Goal: Information Seeking & Learning: Learn about a topic

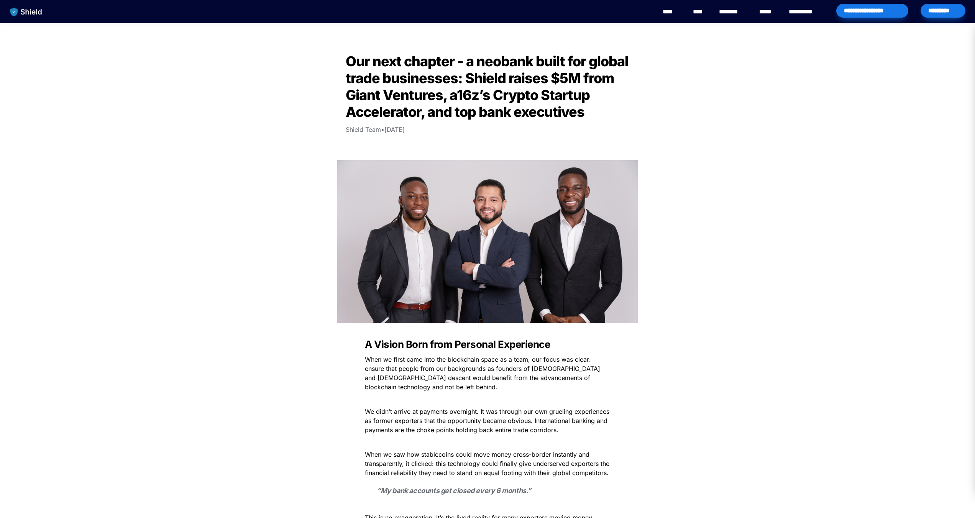
click at [592, 117] on h2 "Our next chapter - a neobank built for global trade businesses: Shield raises $…" at bounding box center [487, 87] width 307 height 74
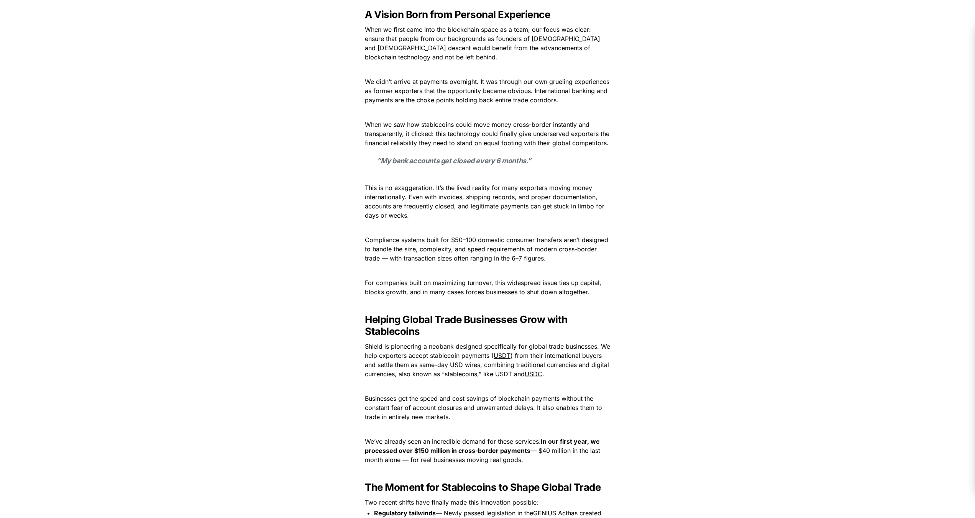
scroll to position [332, 0]
click at [620, 244] on p "Compliance systems built for $50–100 domestic consumer transfers aren’t designe…" at bounding box center [488, 247] width 268 height 31
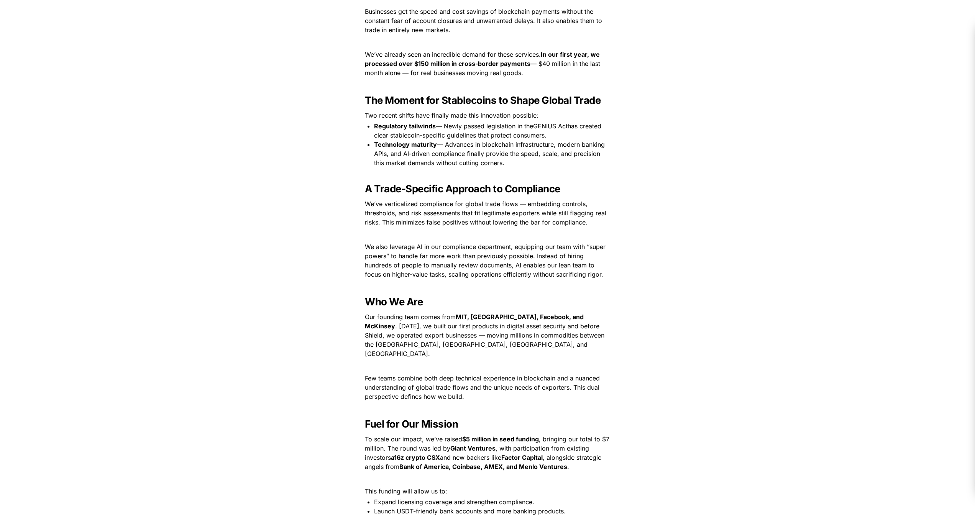
scroll to position [720, 0]
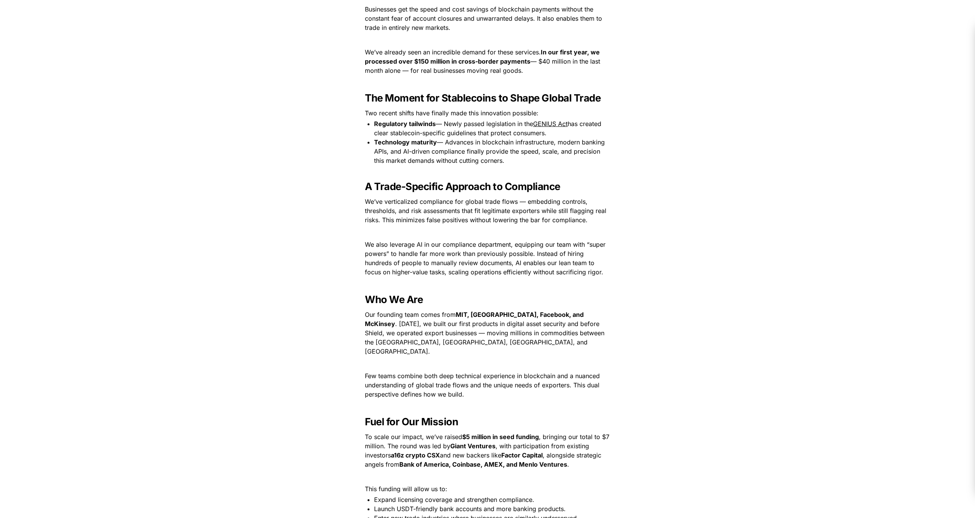
click at [608, 301] on h3 "Who We Are" at bounding box center [488, 300] width 268 height 18
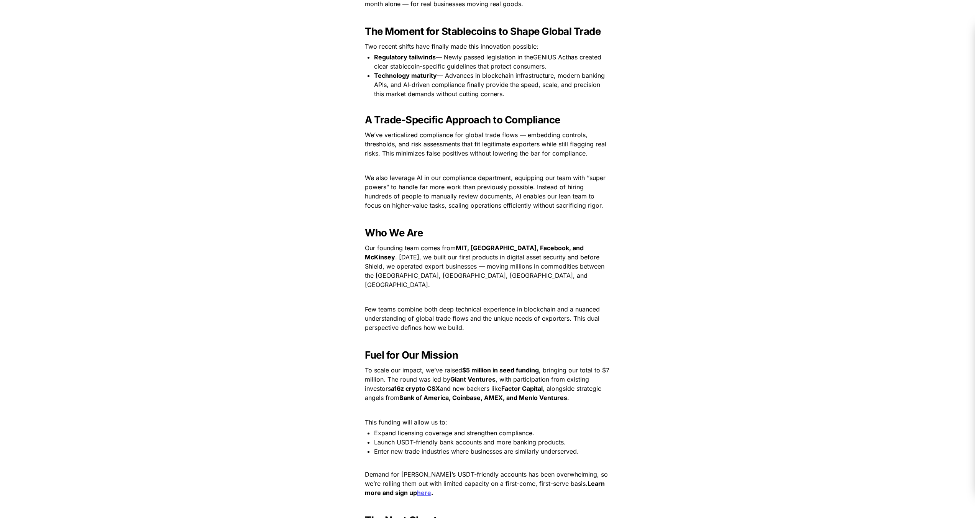
scroll to position [970, 0]
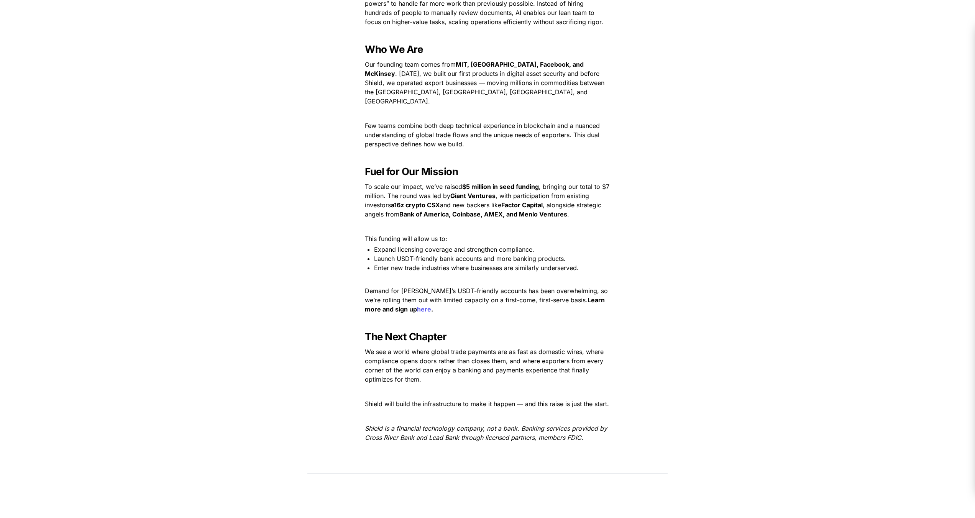
click at [499, 222] on p at bounding box center [488, 226] width 268 height 12
click at [495, 233] on p "This funding will allow us to:" at bounding box center [488, 239] width 268 height 12
click at [469, 274] on p at bounding box center [488, 279] width 268 height 12
click at [475, 273] on p at bounding box center [488, 279] width 268 height 12
click at [474, 316] on p at bounding box center [488, 322] width 268 height 12
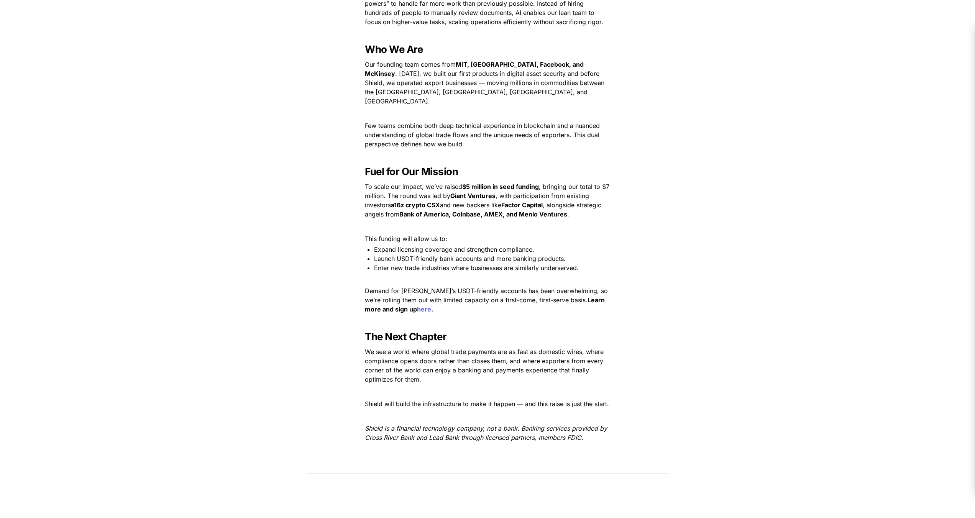
click at [417, 306] on u "here" at bounding box center [424, 310] width 14 height 8
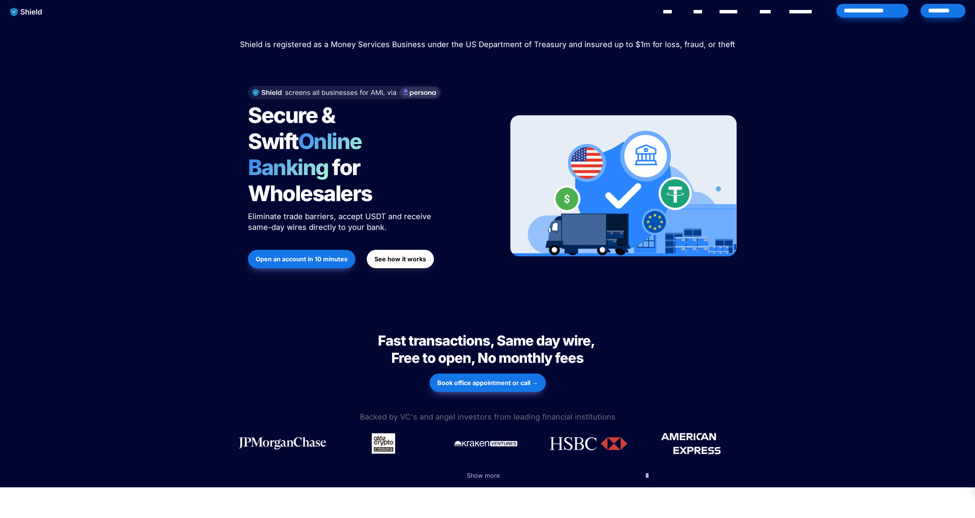
click at [485, 246] on div "Open an account in 10 minutes See how it works" at bounding box center [368, 259] width 241 height 26
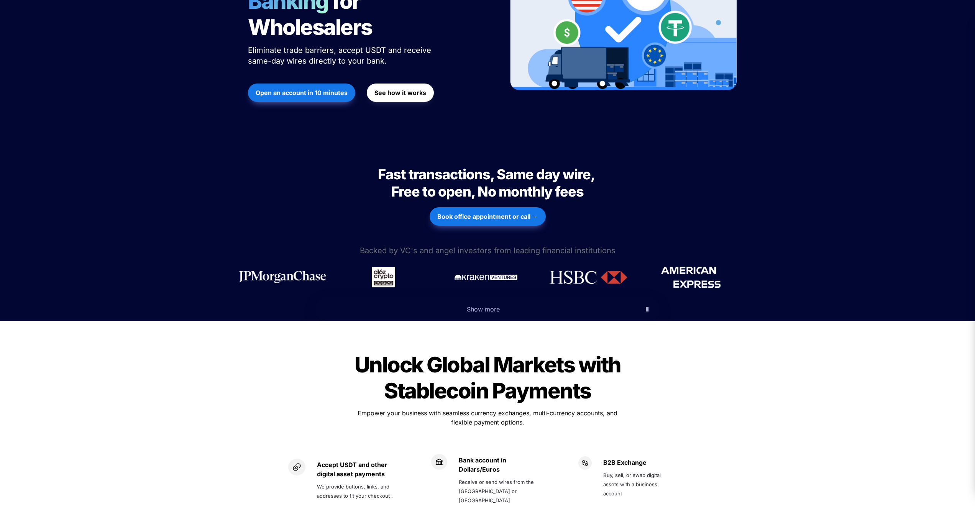
scroll to position [251, 0]
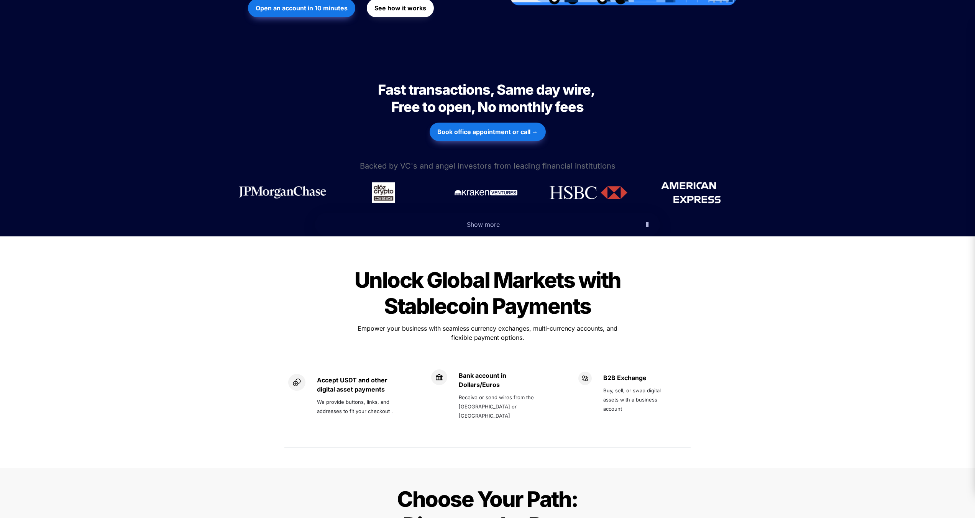
click at [799, 317] on div "Unlock Global Markets with Stablecoin Payments Unlock Global Markets with Stabl…" at bounding box center [487, 358] width 975 height 219
click at [472, 221] on span "Show more" at bounding box center [483, 225] width 33 height 8
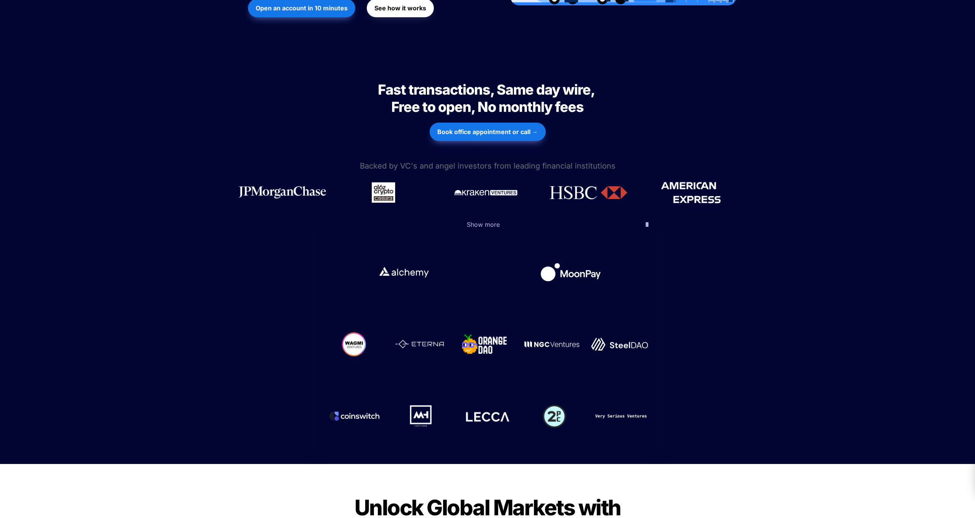
click at [808, 303] on div "Fast transactions, Same day wire, Free to open, No monthly fees Fast transactio…" at bounding box center [487, 261] width 975 height 406
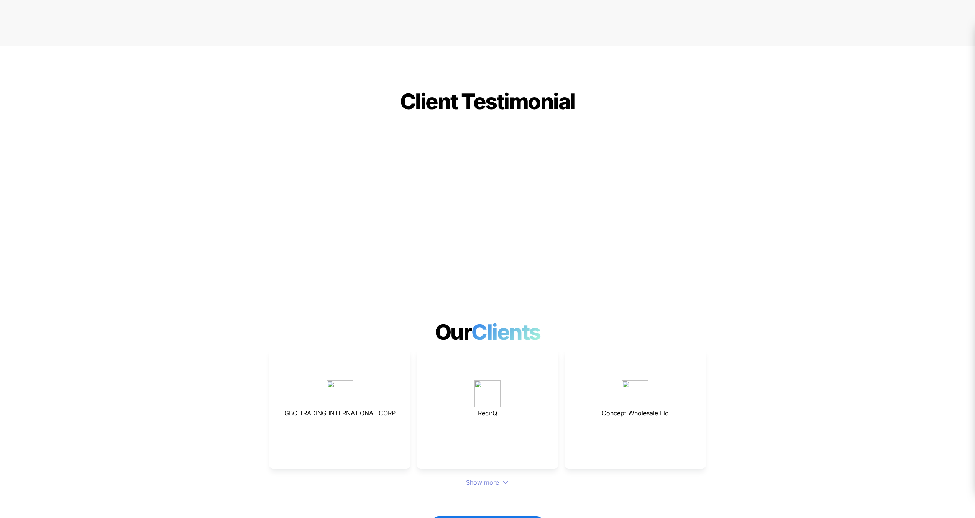
scroll to position [2019, 0]
